Goal: Task Accomplishment & Management: Complete application form

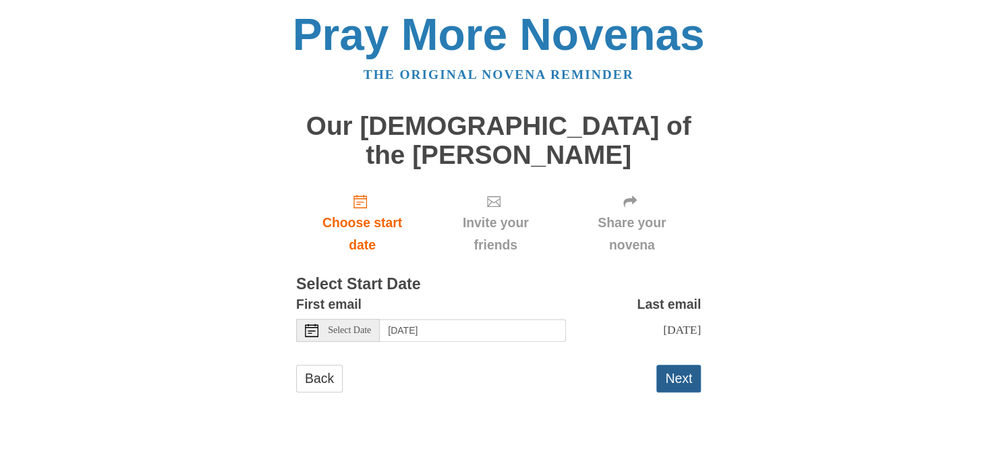
click at [678, 365] on button "Next" at bounding box center [679, 379] width 45 height 28
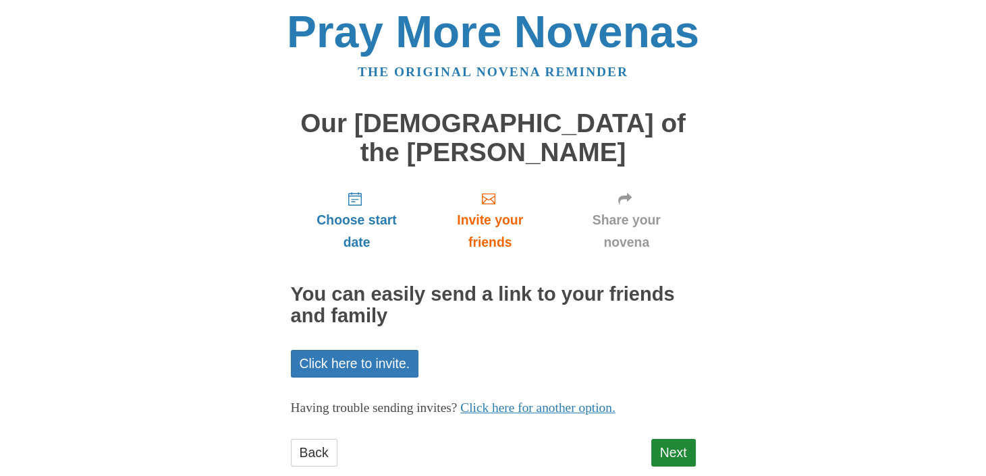
scroll to position [3, 0]
click at [686, 439] on link "Next" at bounding box center [673, 453] width 45 height 28
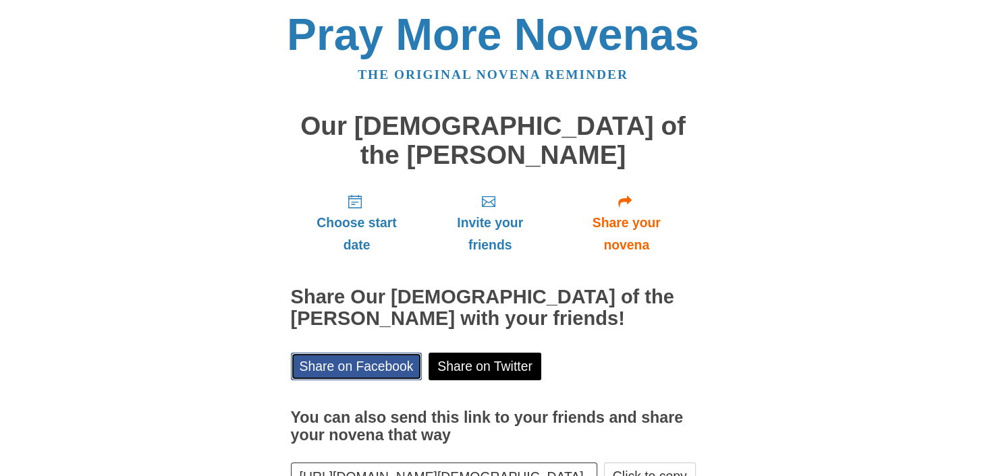
click at [337, 353] on link "Share on Facebook" at bounding box center [357, 367] width 132 height 28
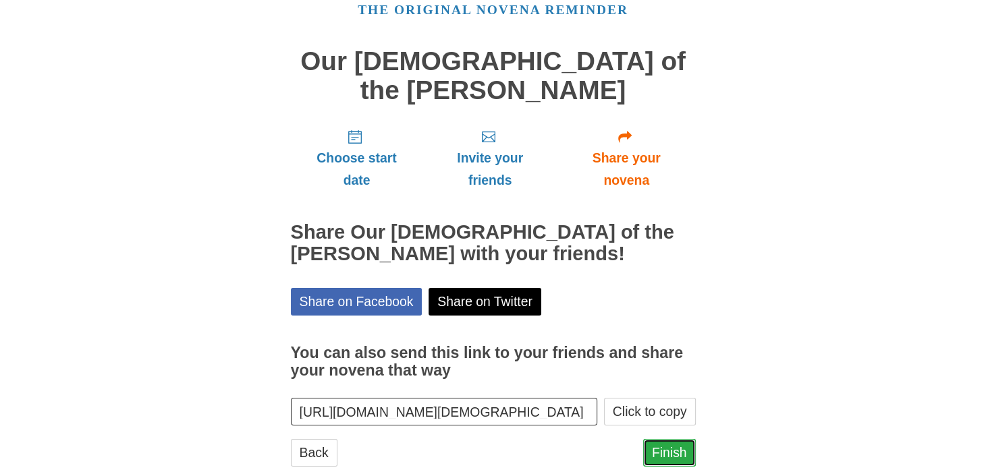
click at [669, 439] on link "Finish" at bounding box center [669, 453] width 53 height 28
